Goal: Task Accomplishment & Management: Use online tool/utility

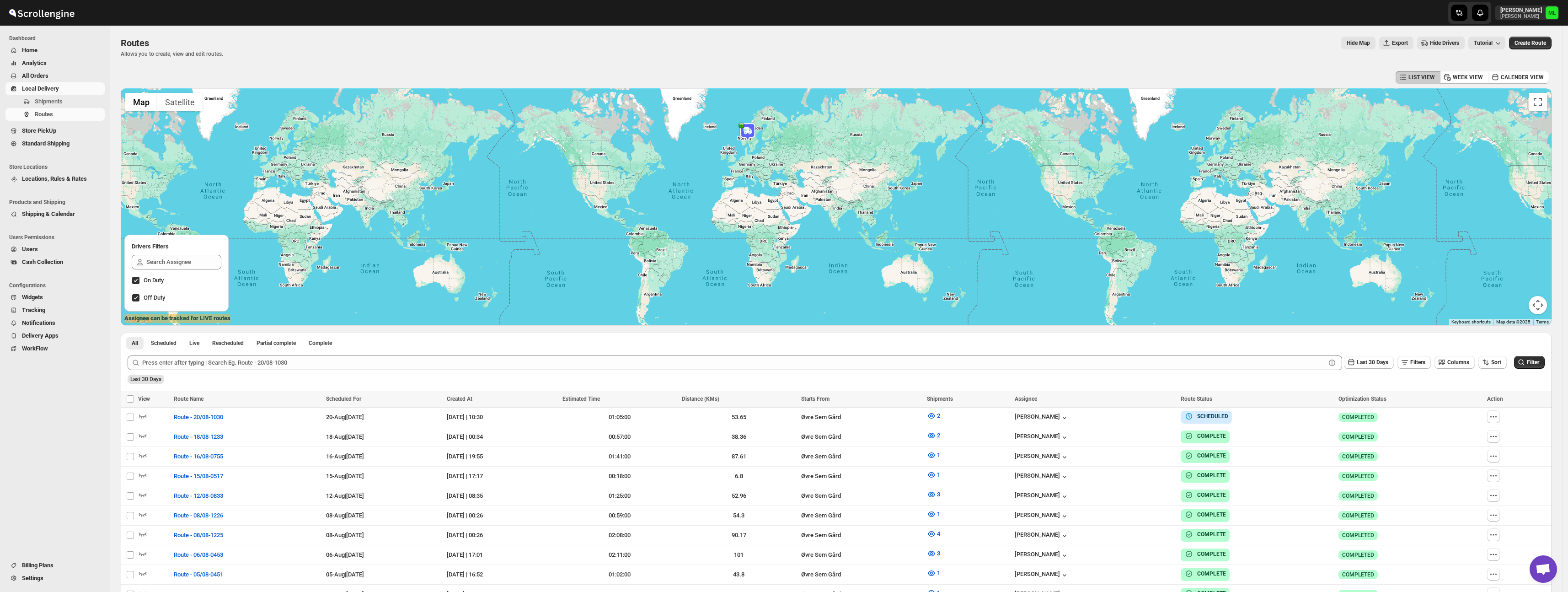
click at [35, 145] on span "Standard Shipping" at bounding box center [46, 143] width 48 height 7
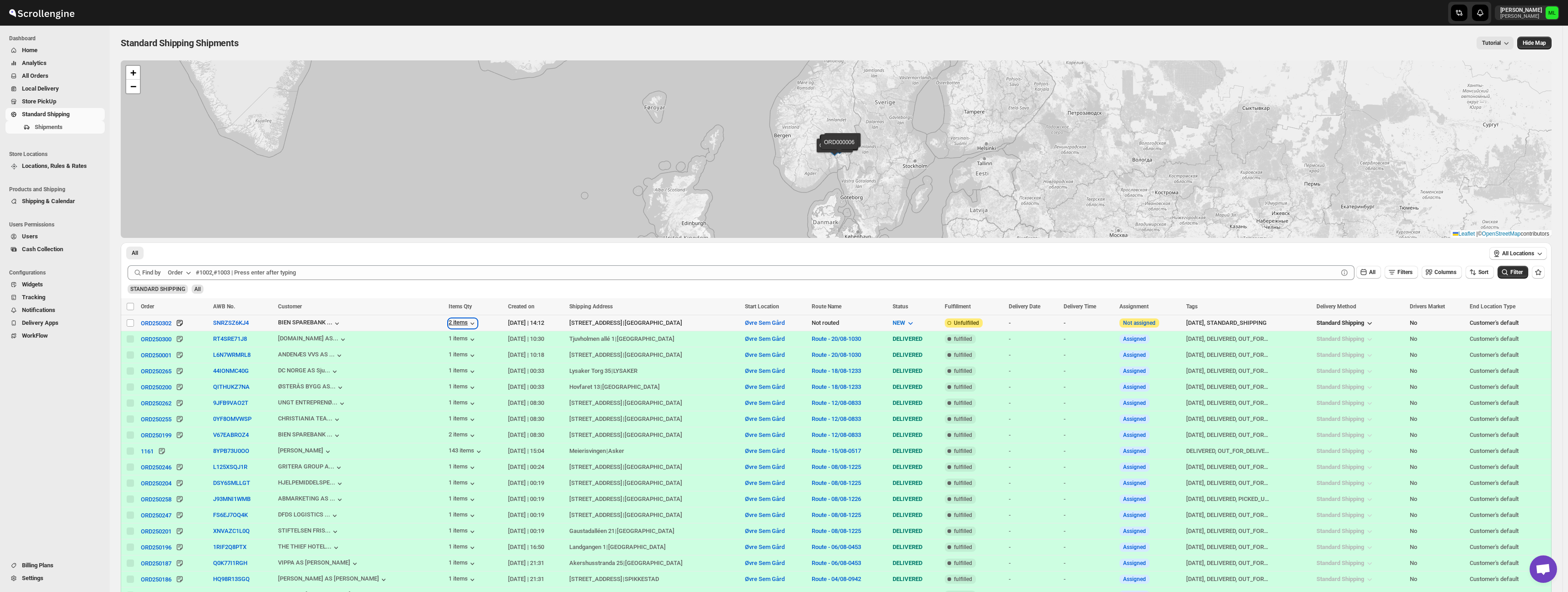
click at [468, 323] on icon "button" at bounding box center [472, 323] width 9 height 9
click at [131, 323] on input "Select shipment" at bounding box center [130, 323] width 7 height 7
checkbox input "true"
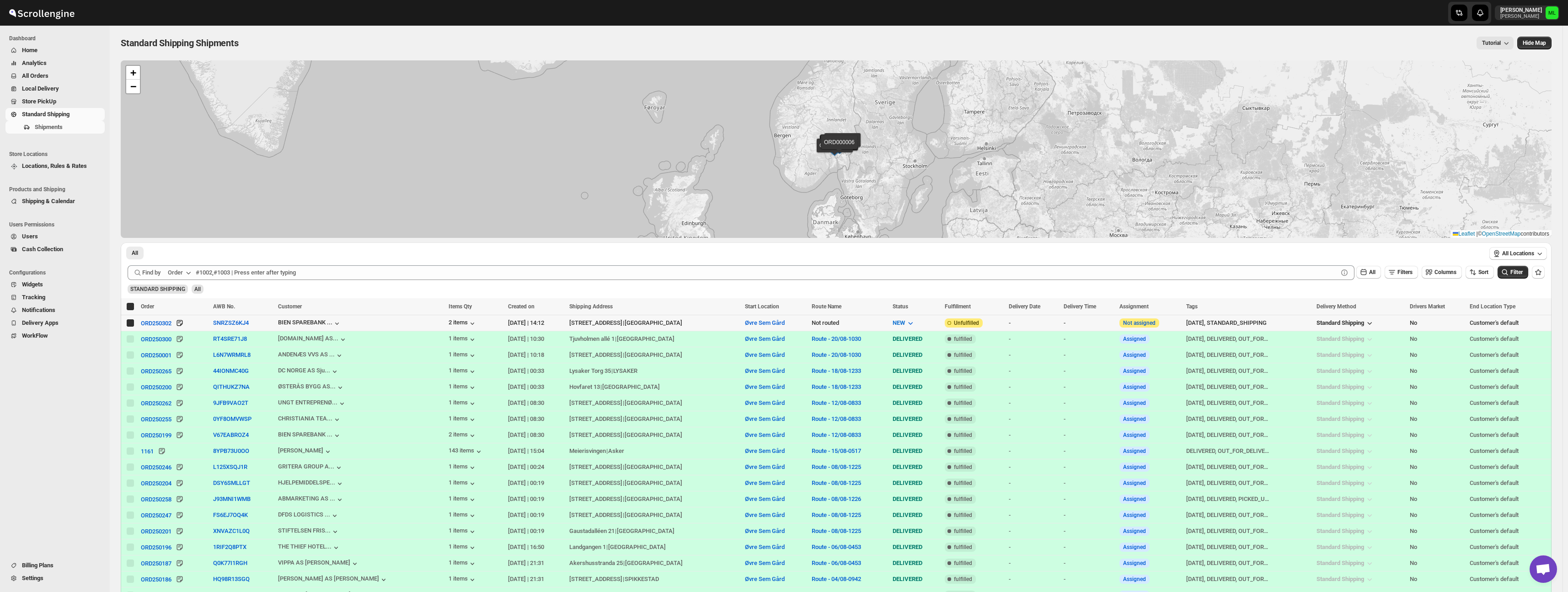
checkbox input "true"
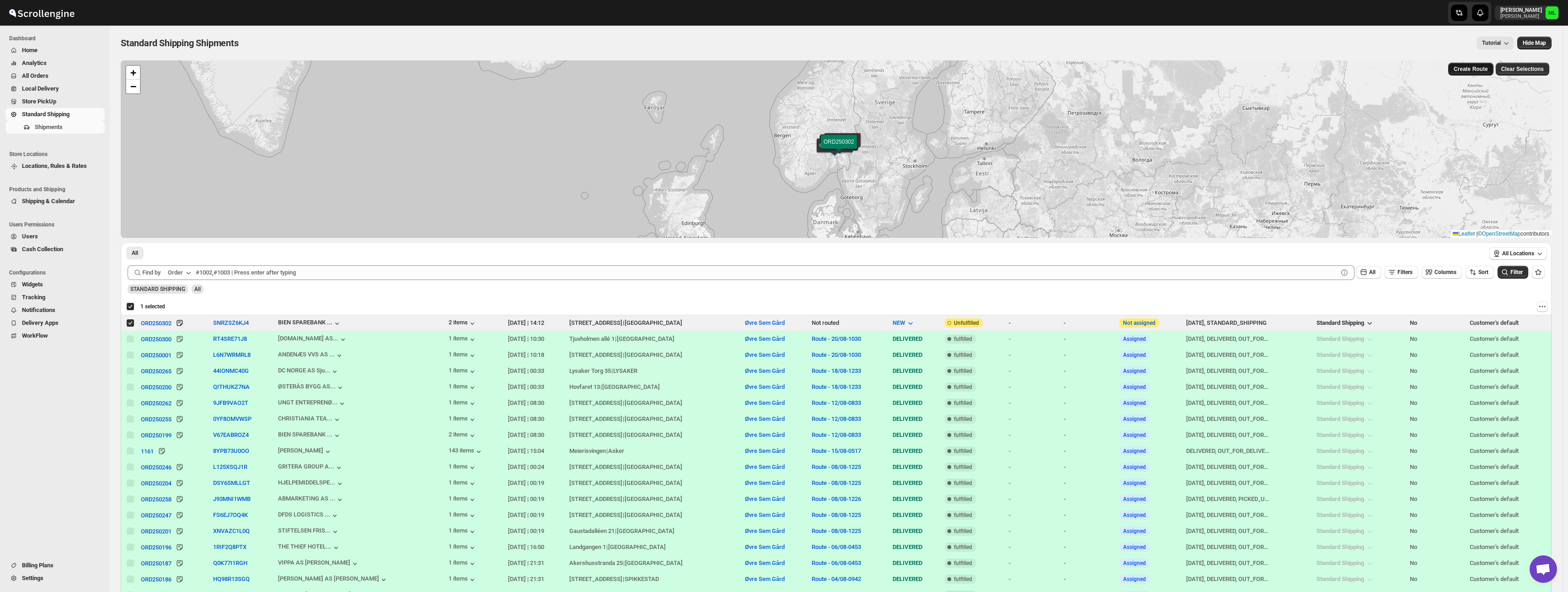
click at [1477, 68] on span "Create Route" at bounding box center [1471, 69] width 34 height 7
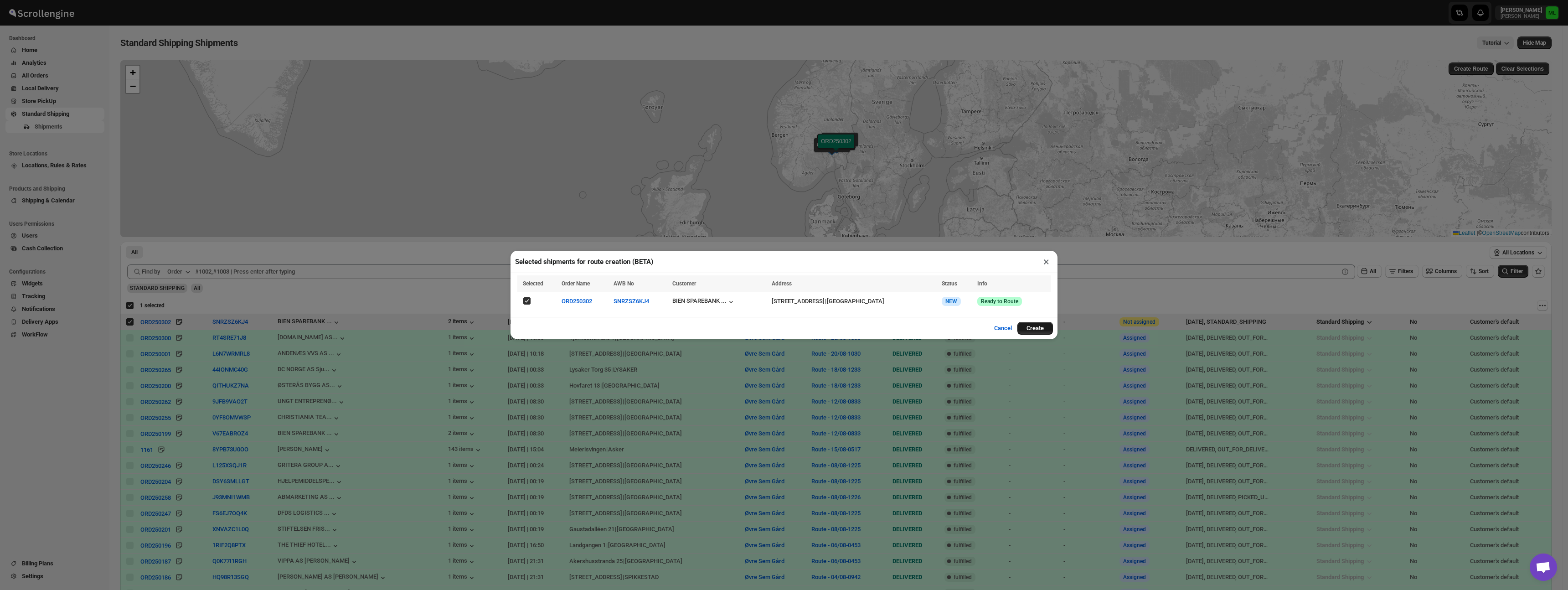
click at [1031, 328] on button "Create" at bounding box center [1035, 328] width 35 height 13
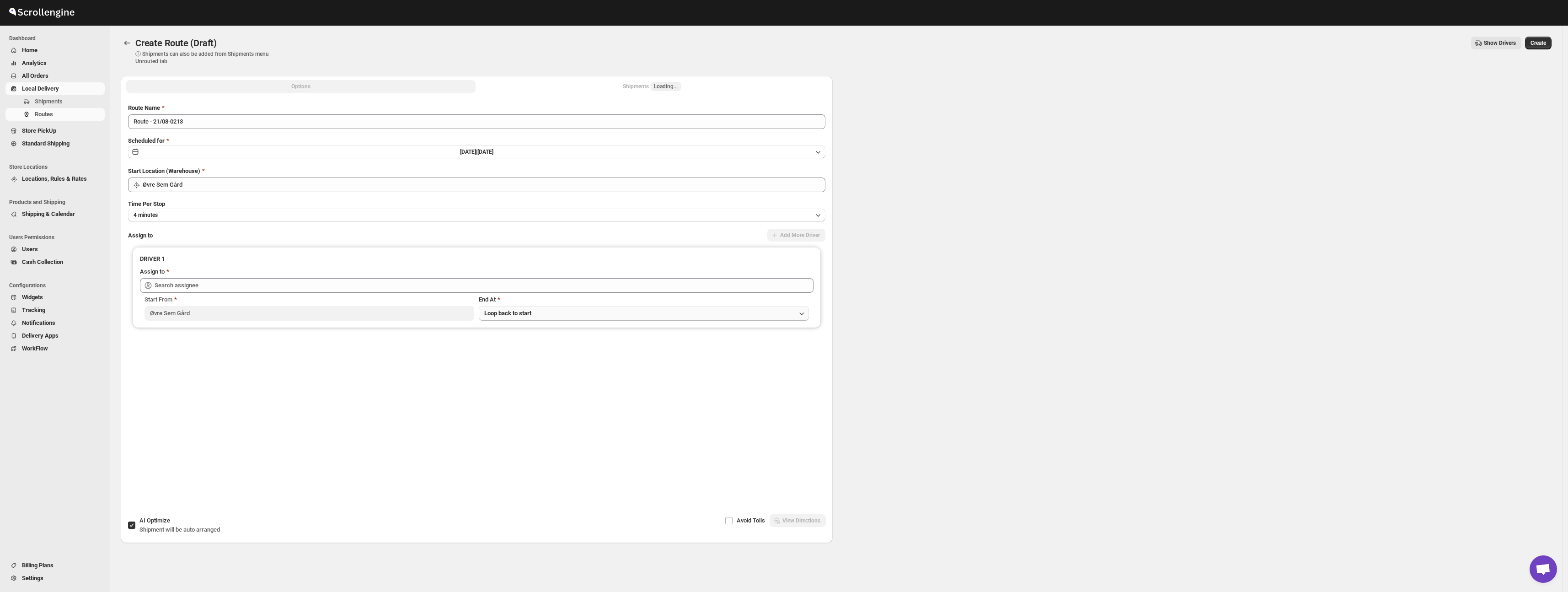
type input "Øvre Sem Gård"
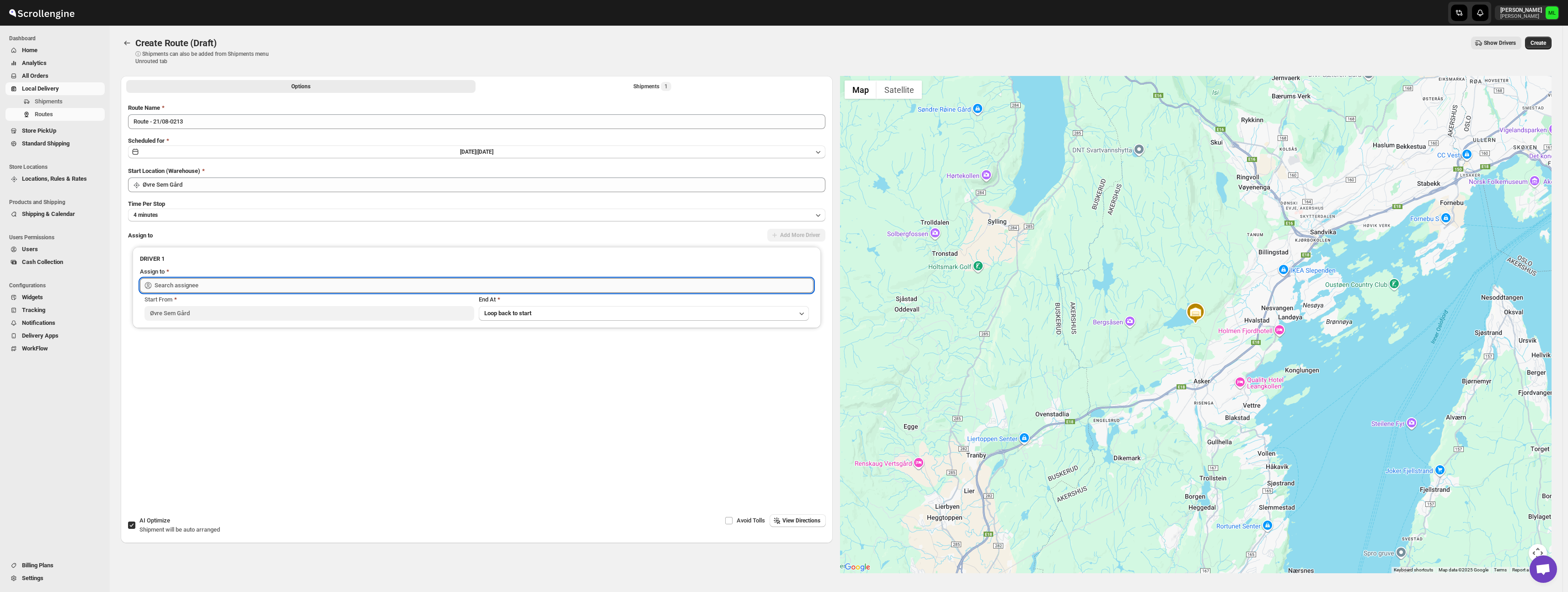
click at [568, 282] on input "text" at bounding box center [484, 285] width 659 height 15
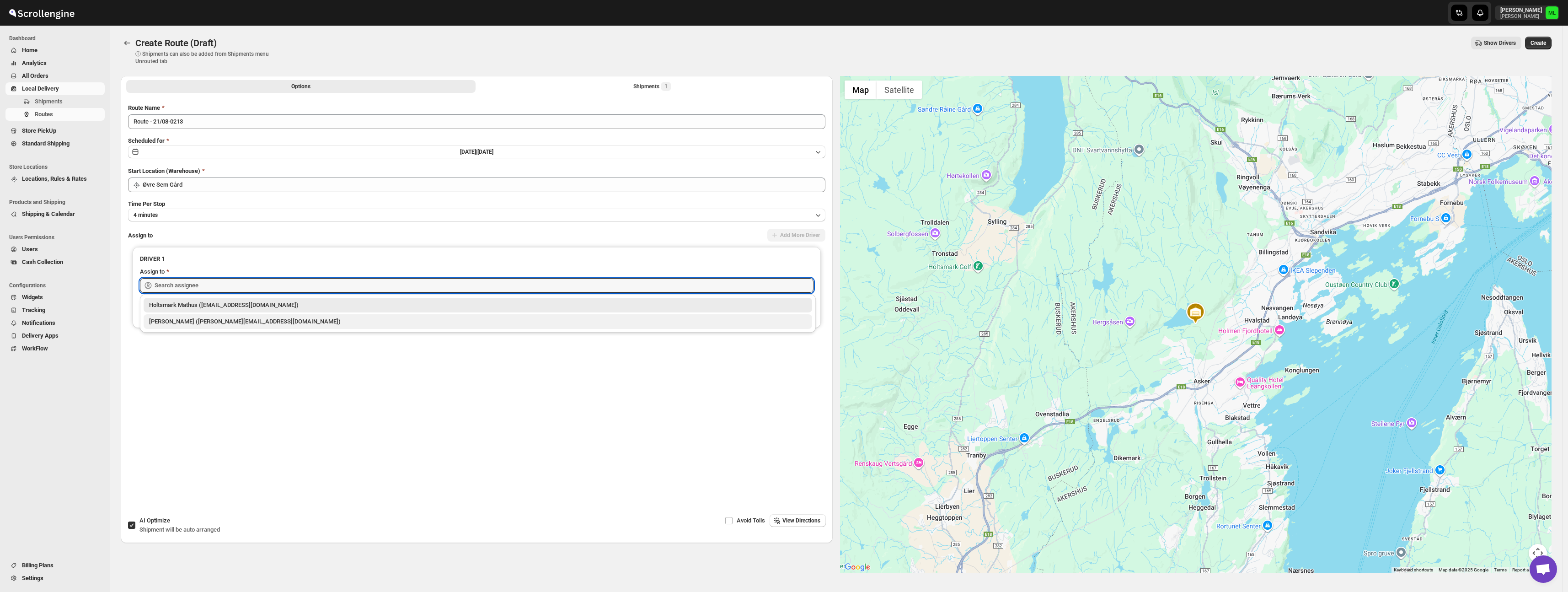
click at [537, 319] on div "[PERSON_NAME] ([PERSON_NAME][EMAIL_ADDRESS][DOMAIN_NAME])" at bounding box center [477, 321] width 658 height 9
type input "[PERSON_NAME] ([PERSON_NAME][EMAIL_ADDRESS][DOMAIN_NAME])"
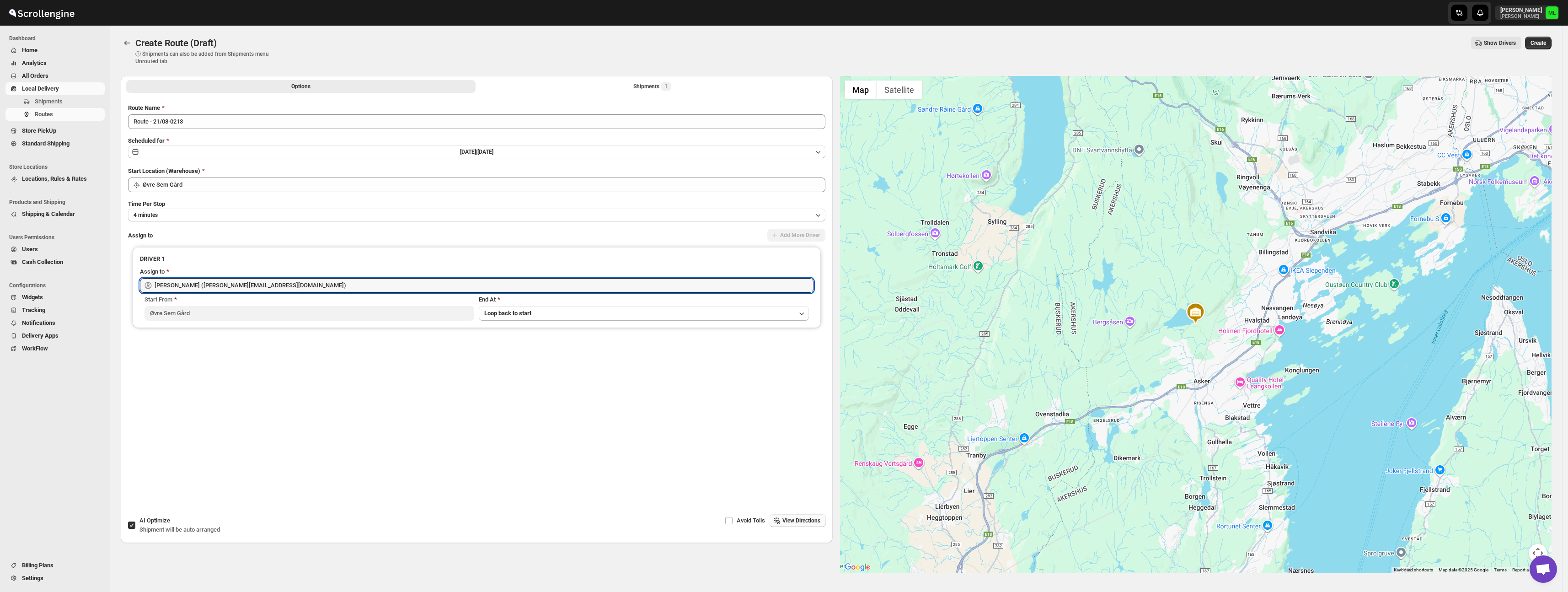
click at [782, 522] on span "View Directions" at bounding box center [801, 521] width 38 height 7
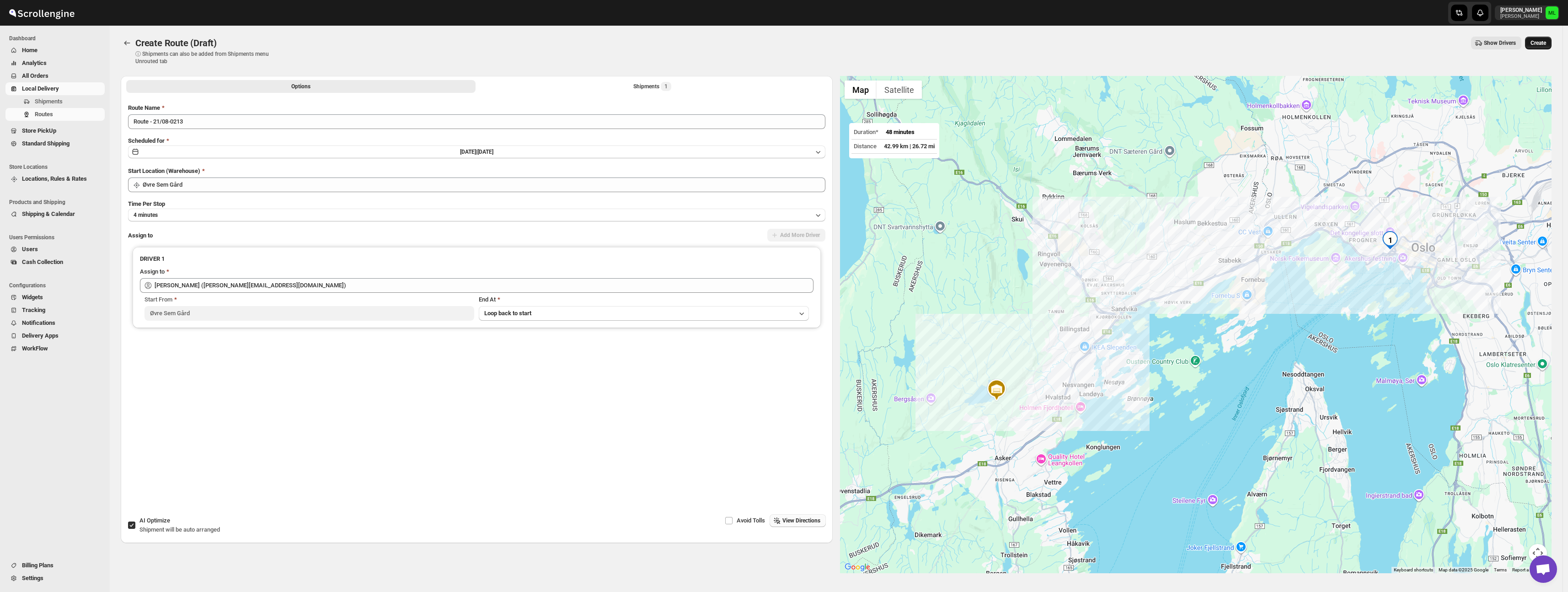
click at [1535, 45] on span "Create" at bounding box center [1537, 43] width 15 height 7
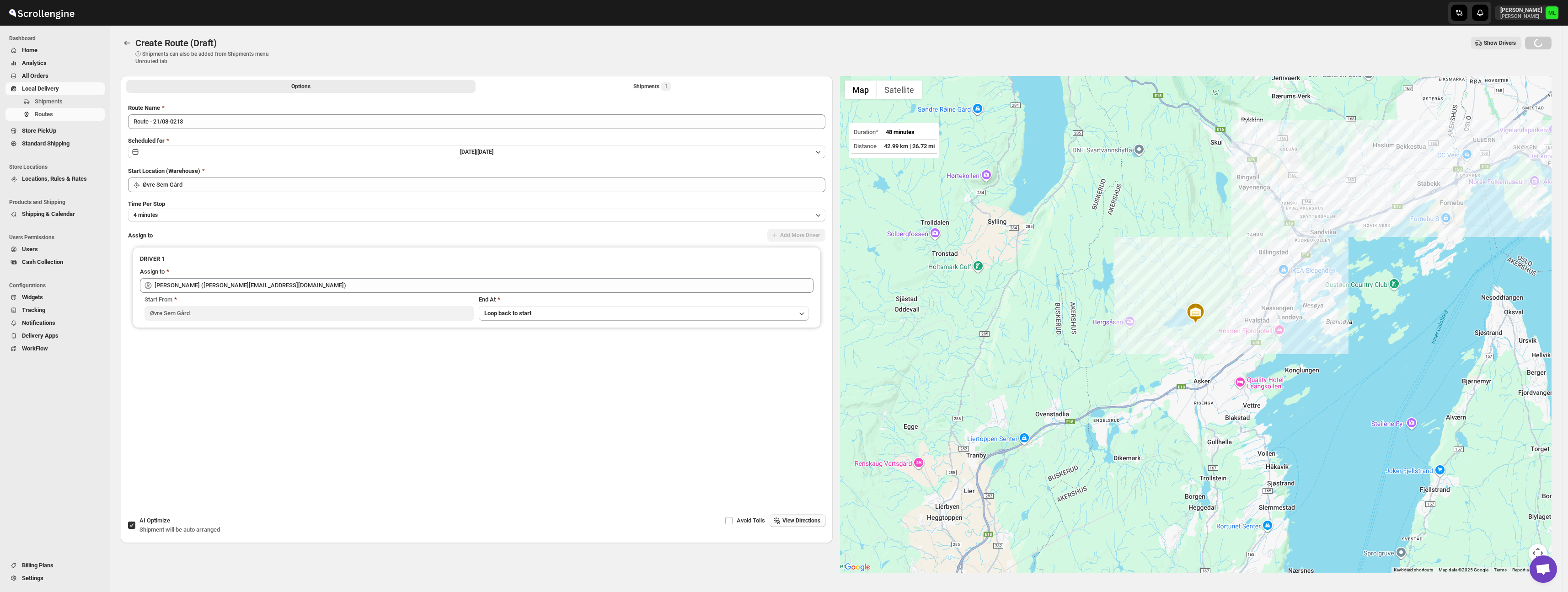
scroll to position [1, 0]
